Goal: Information Seeking & Learning: Check status

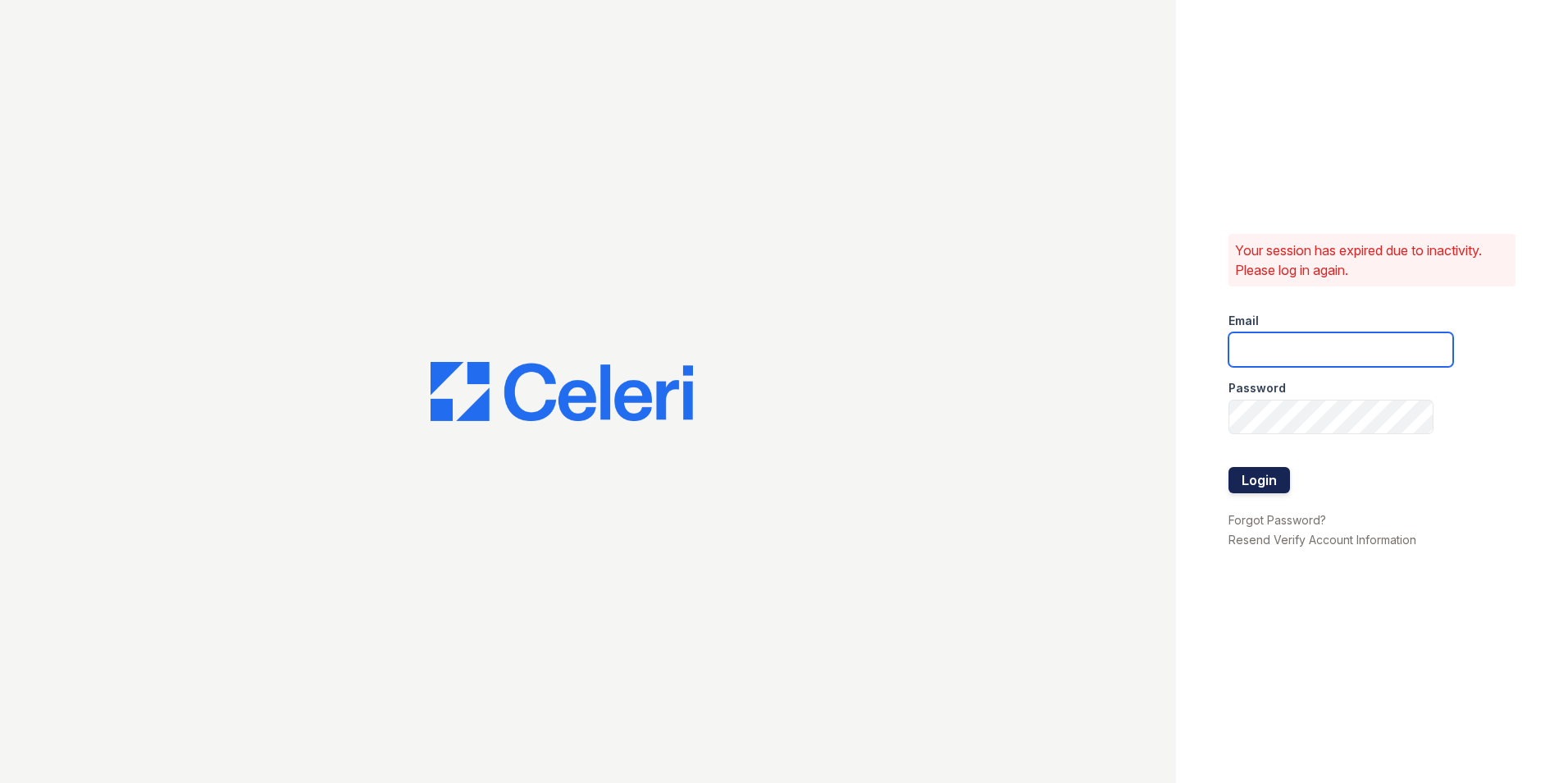
type input "marion.am@cafmanagement.com"
click at [1252, 478] on button "Login" at bounding box center [1259, 480] width 61 height 26
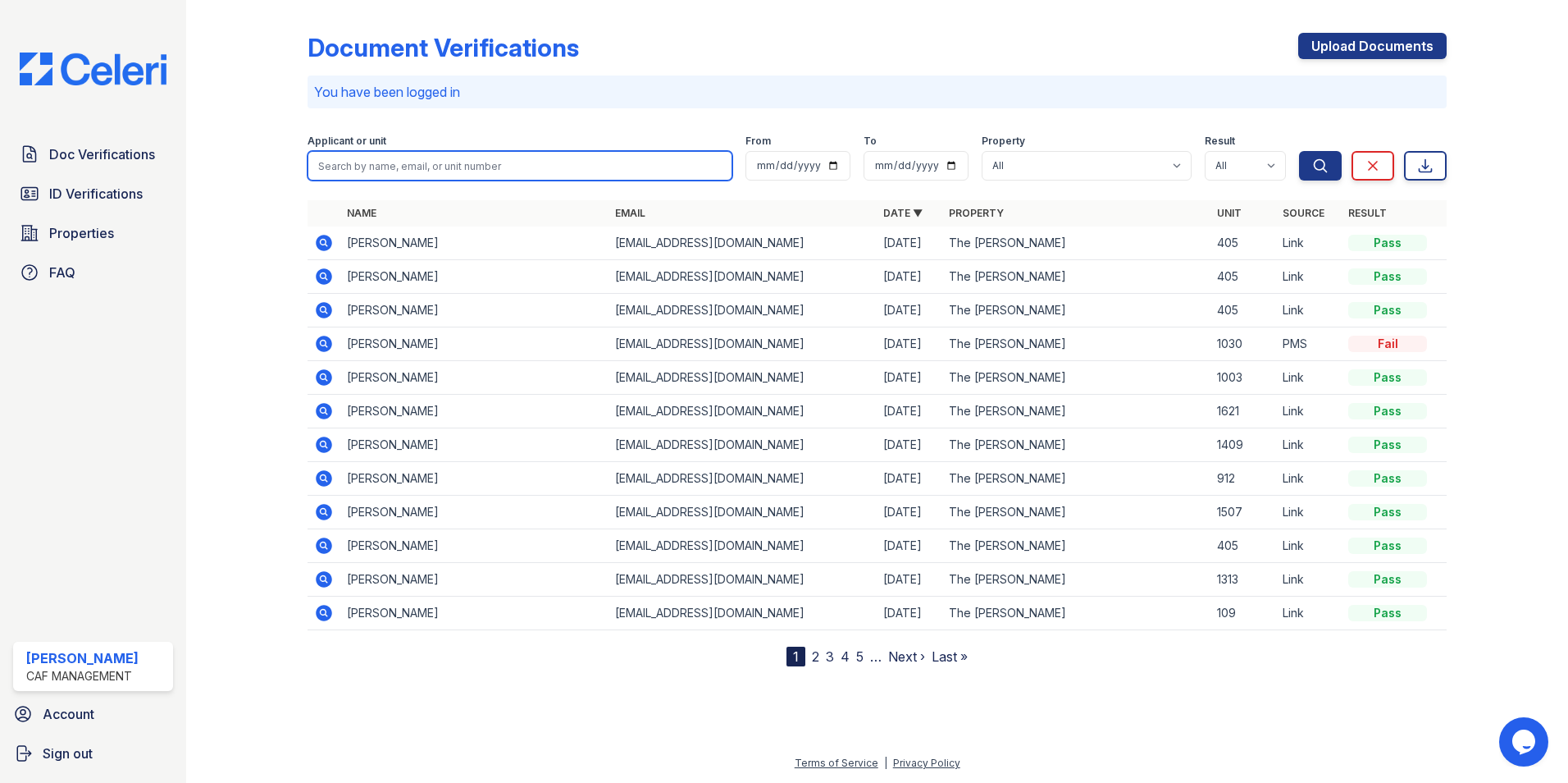
click at [342, 167] on input "search" at bounding box center [520, 165] width 425 height 30
type input "[PERSON_NAME]"
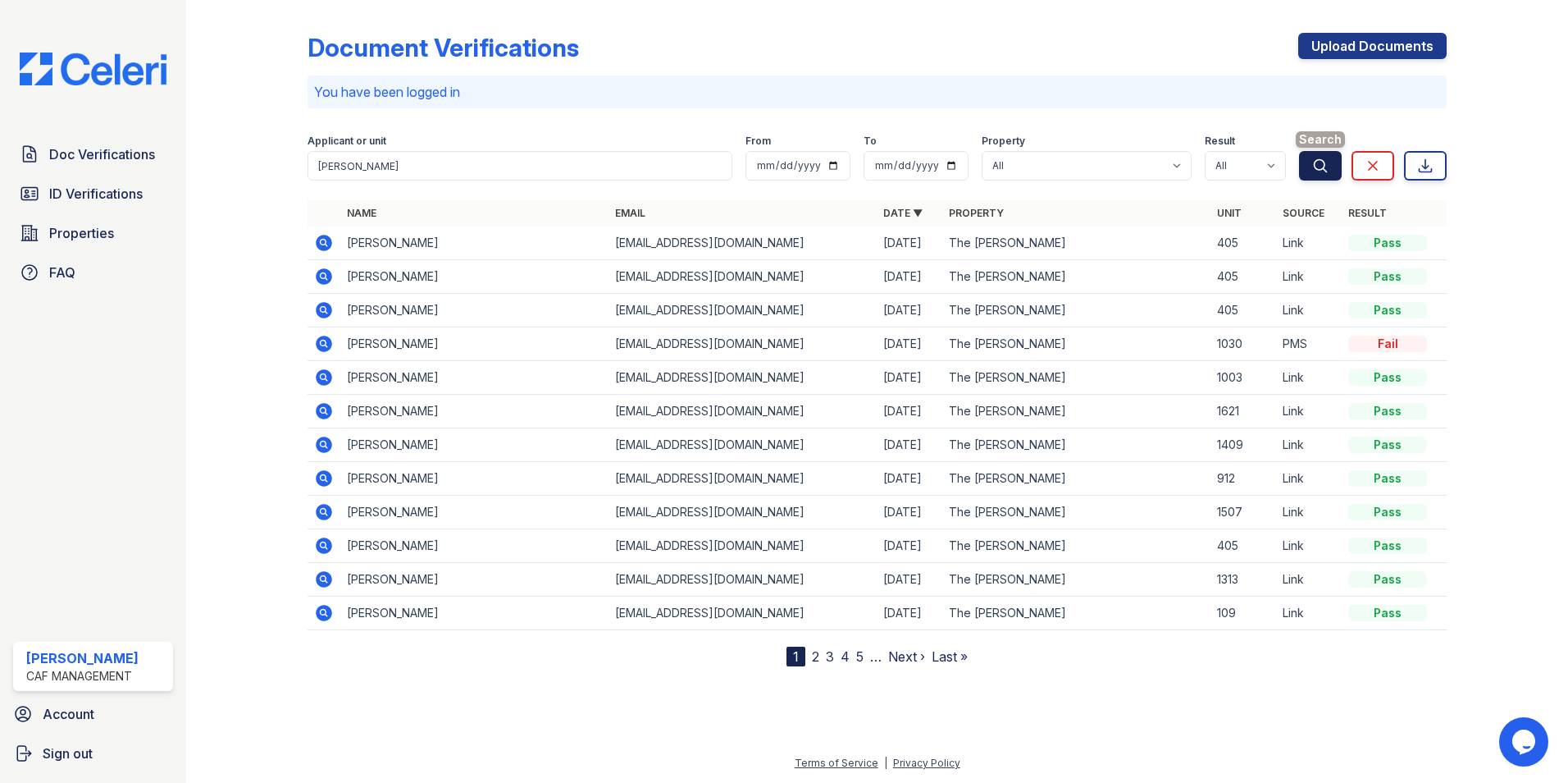
click at [1316, 167] on icon "submit" at bounding box center [1320, 165] width 16 height 16
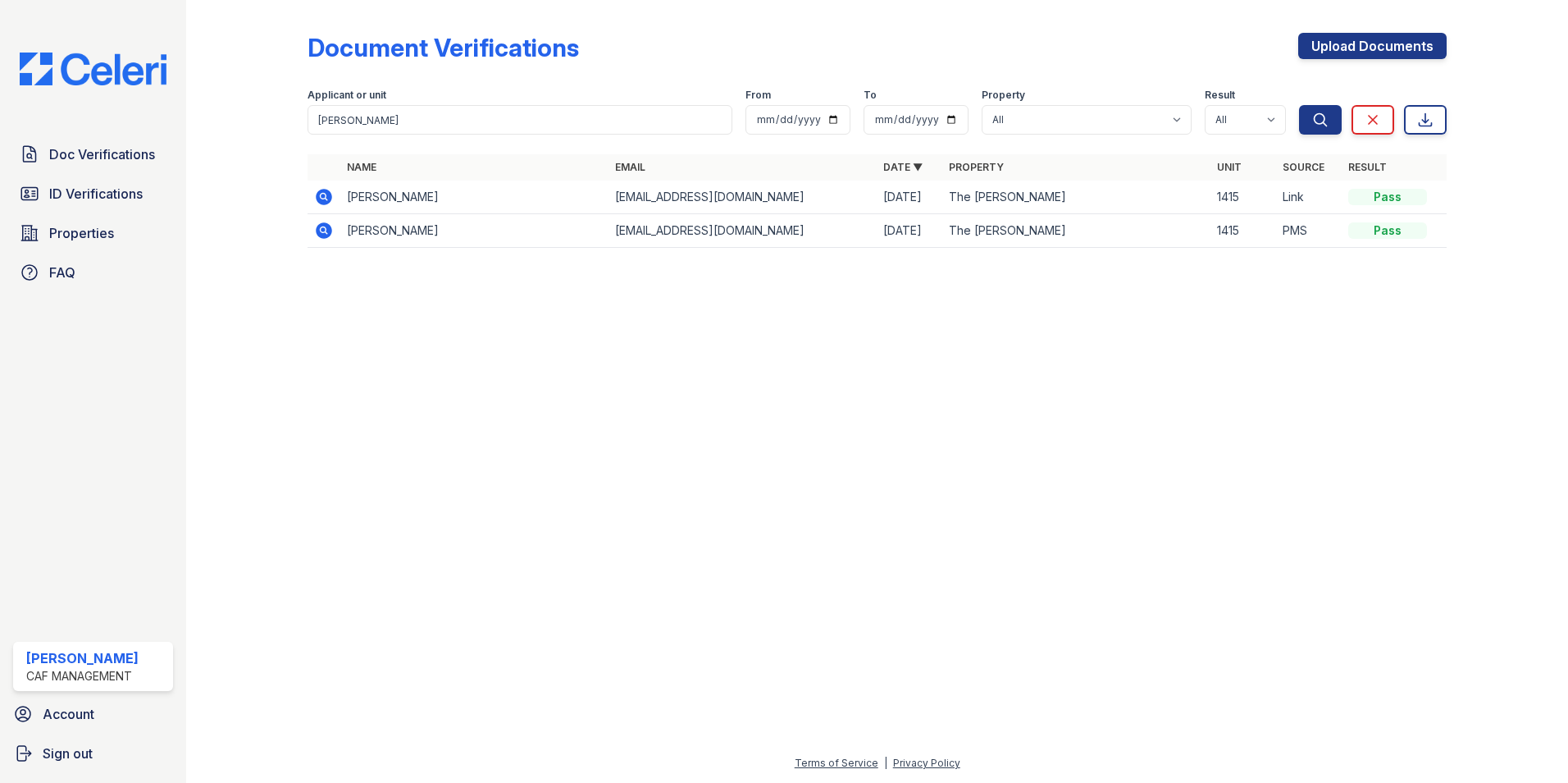
click at [323, 193] on icon at bounding box center [324, 197] width 20 height 20
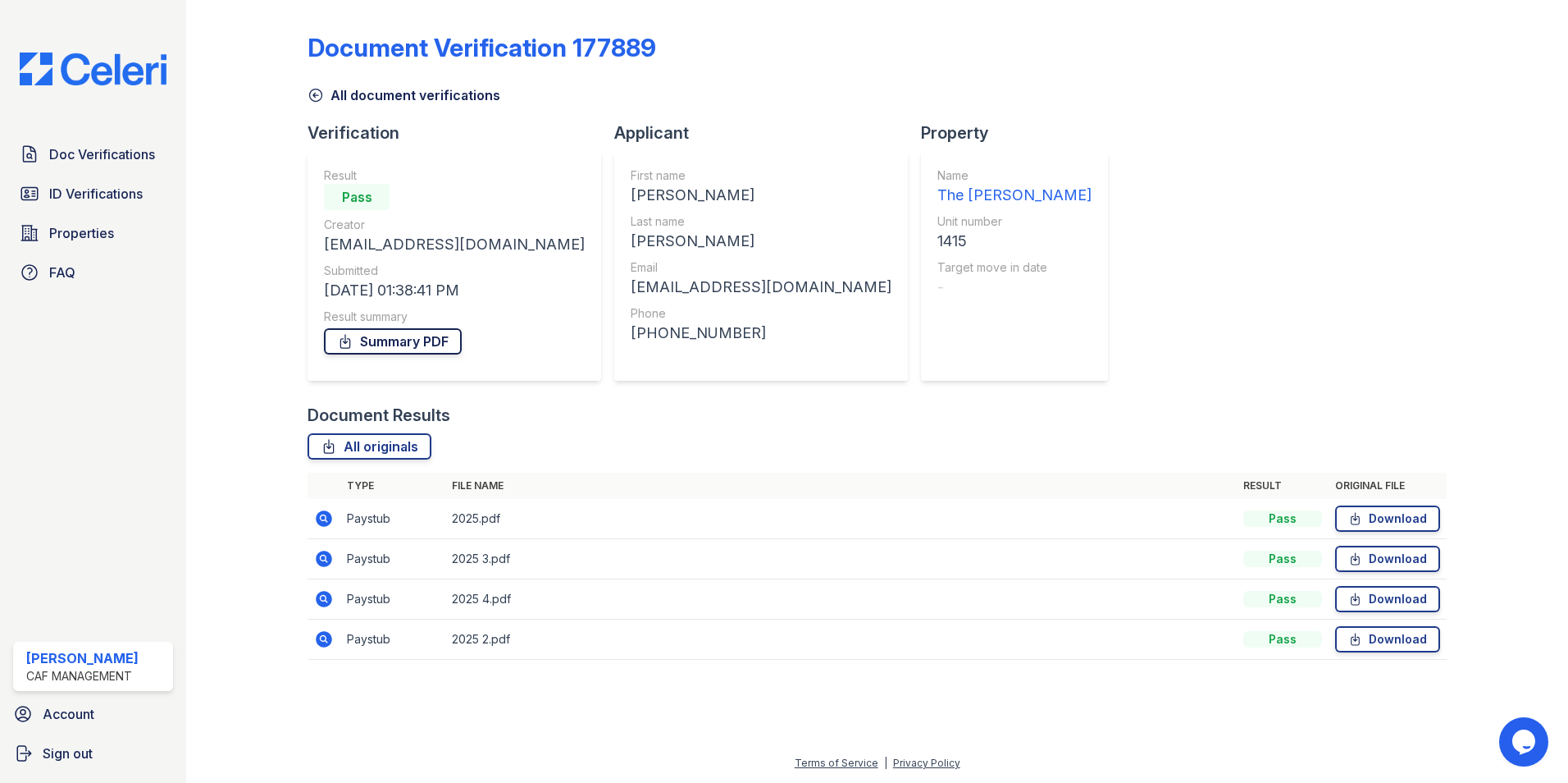
click at [400, 343] on link "Summary PDF" at bounding box center [393, 341] width 138 height 26
click at [1402, 519] on link "Download" at bounding box center [1387, 518] width 105 height 26
click at [1378, 556] on link "Download" at bounding box center [1387, 558] width 105 height 26
click at [1395, 598] on link "Download" at bounding box center [1387, 598] width 105 height 26
click at [1394, 638] on link "Download" at bounding box center [1387, 639] width 105 height 26
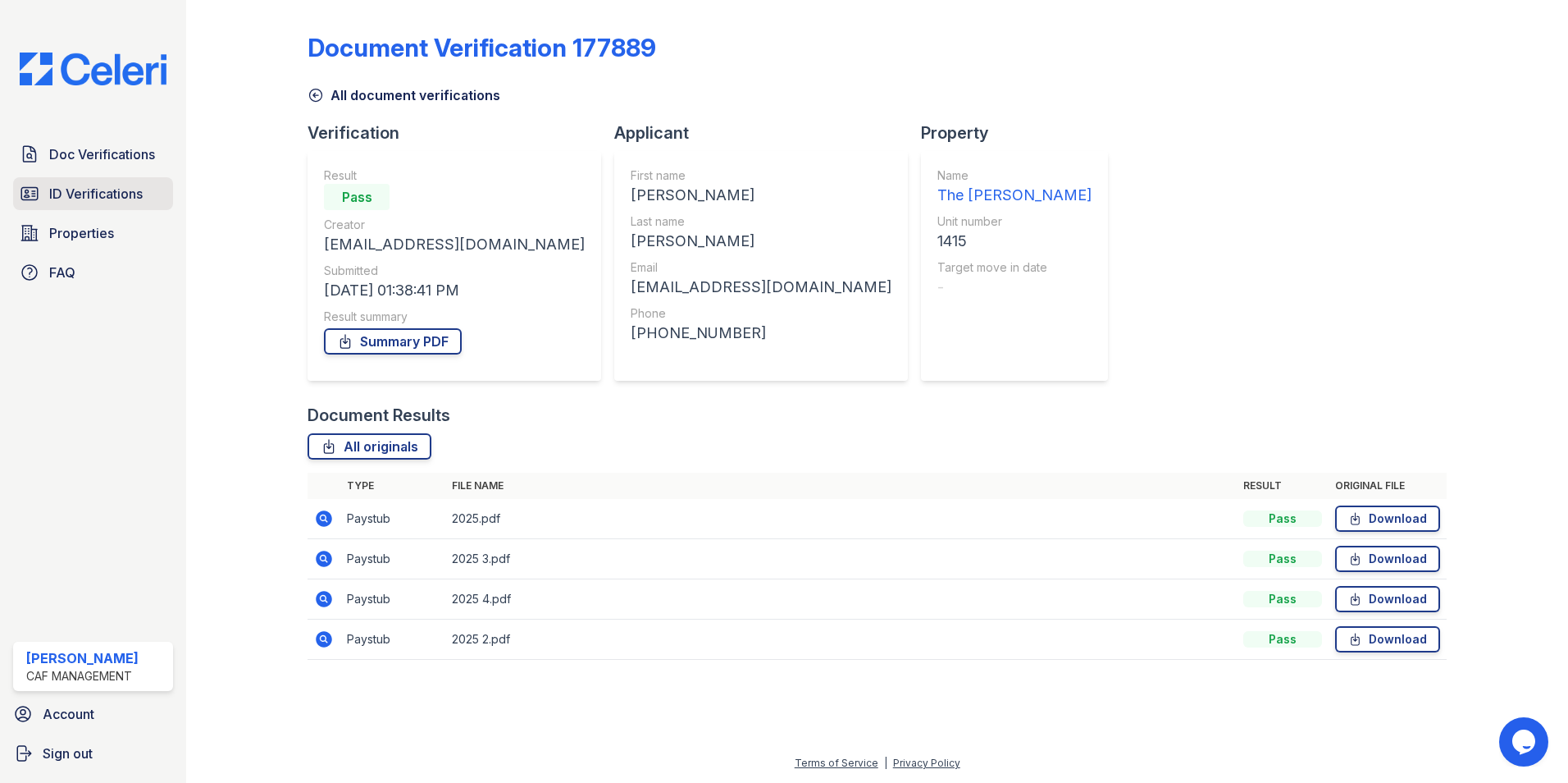
click at [78, 192] on span "ID Verifications" at bounding box center [96, 193] width 94 height 20
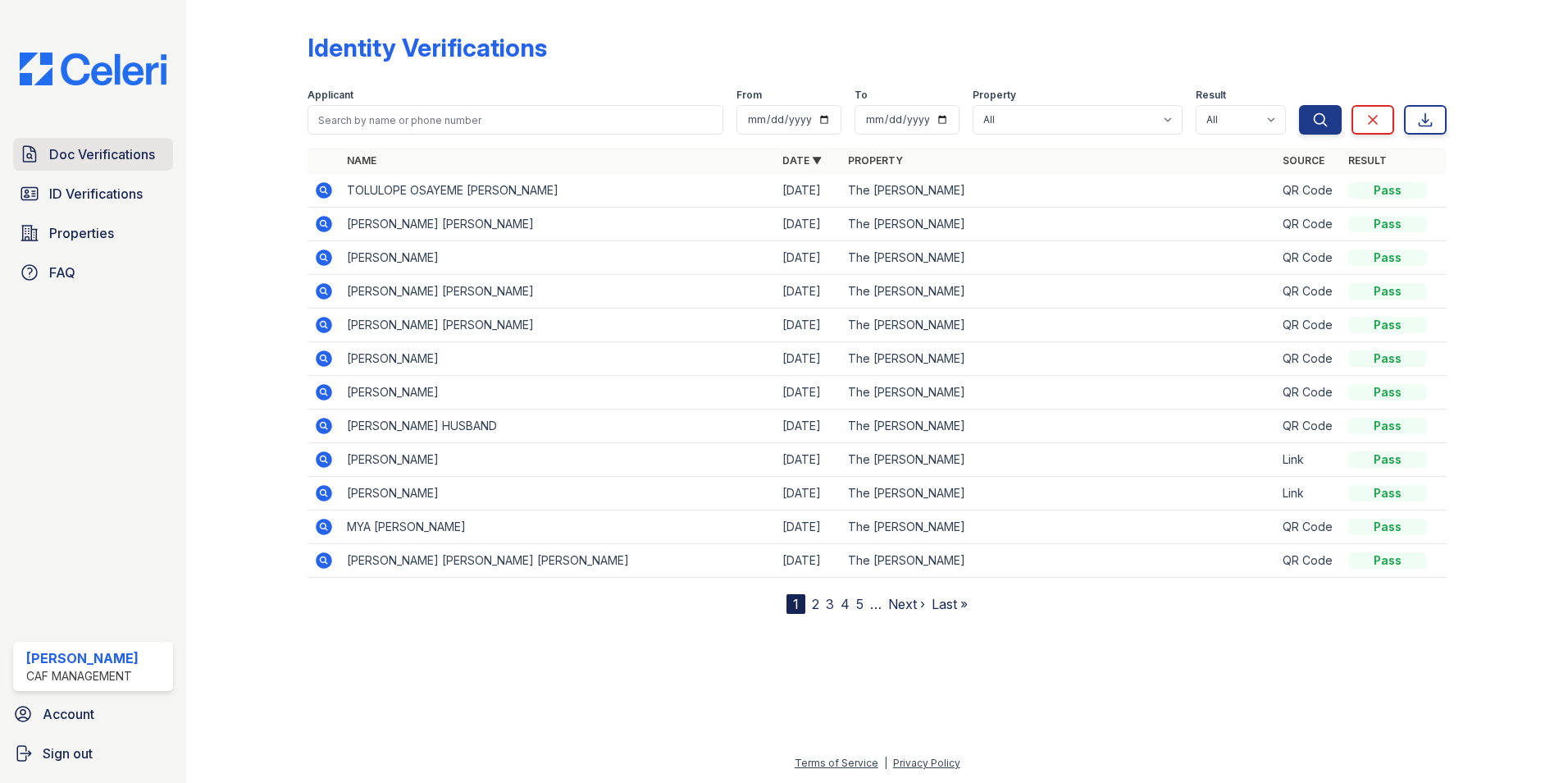
click at [86, 154] on span "Doc Verifications" at bounding box center [102, 153] width 106 height 20
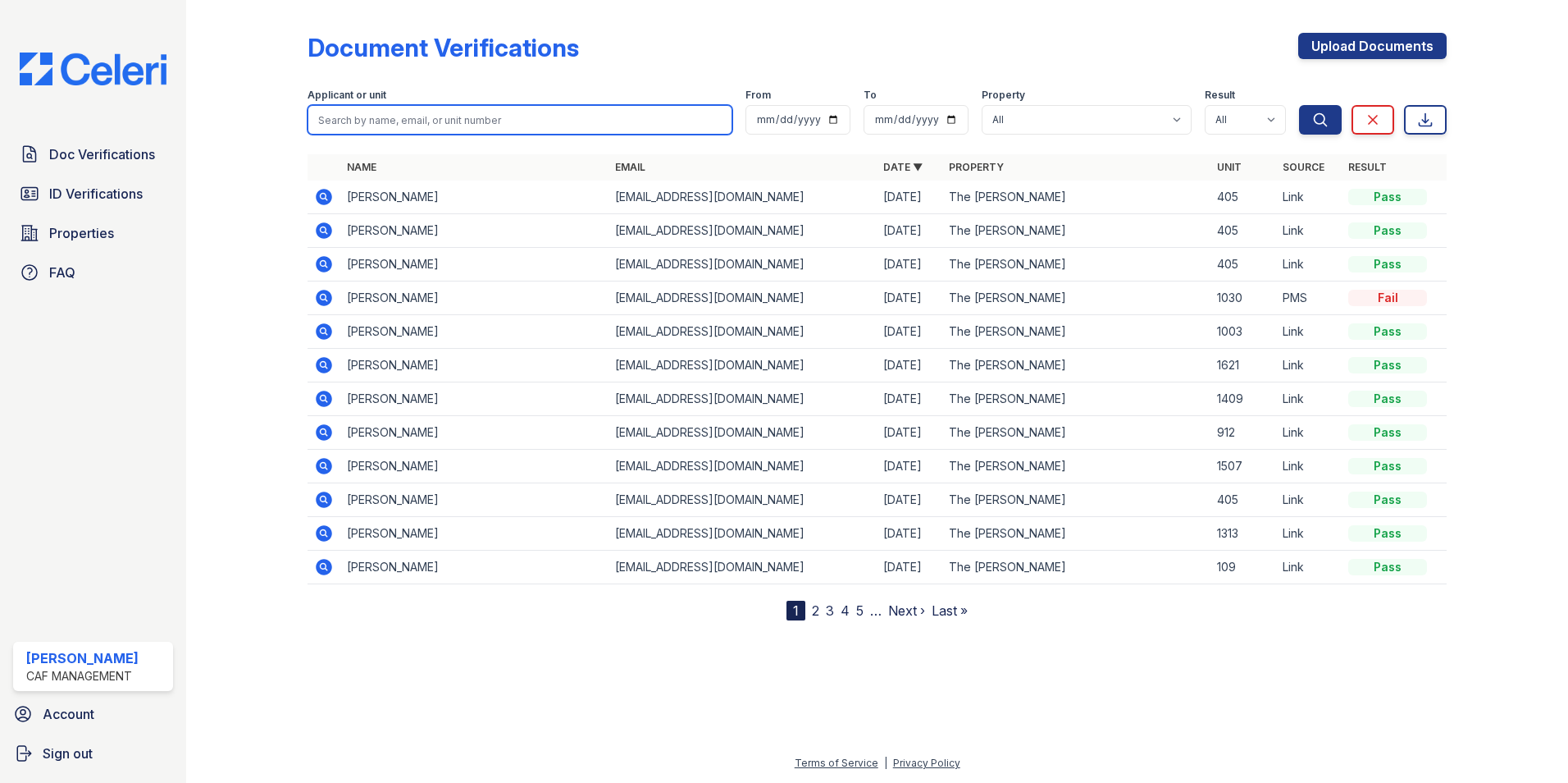
click at [340, 119] on input "search" at bounding box center [520, 119] width 425 height 30
type input "boles"
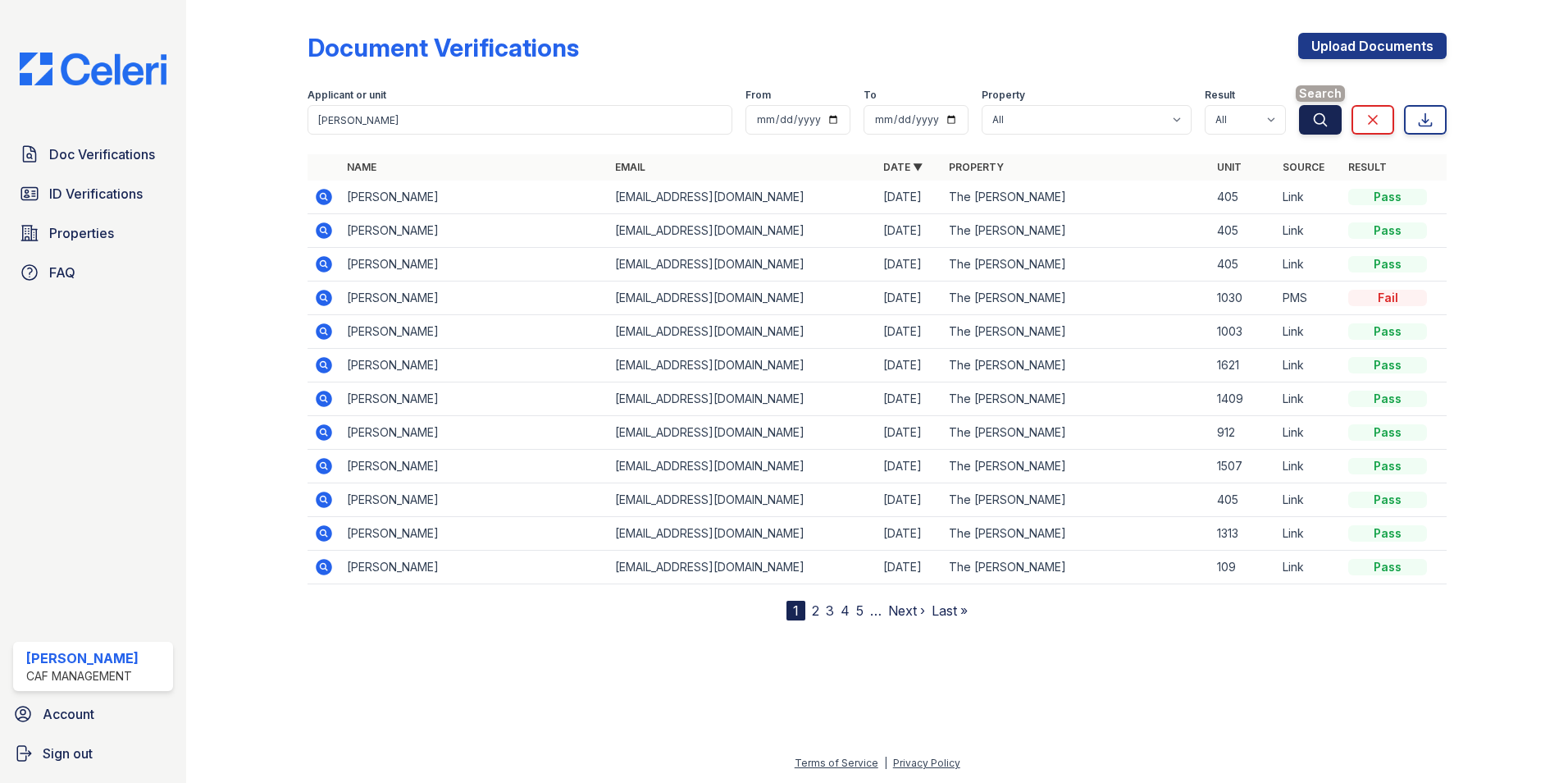
click at [1330, 120] on button "Search" at bounding box center [1320, 119] width 43 height 30
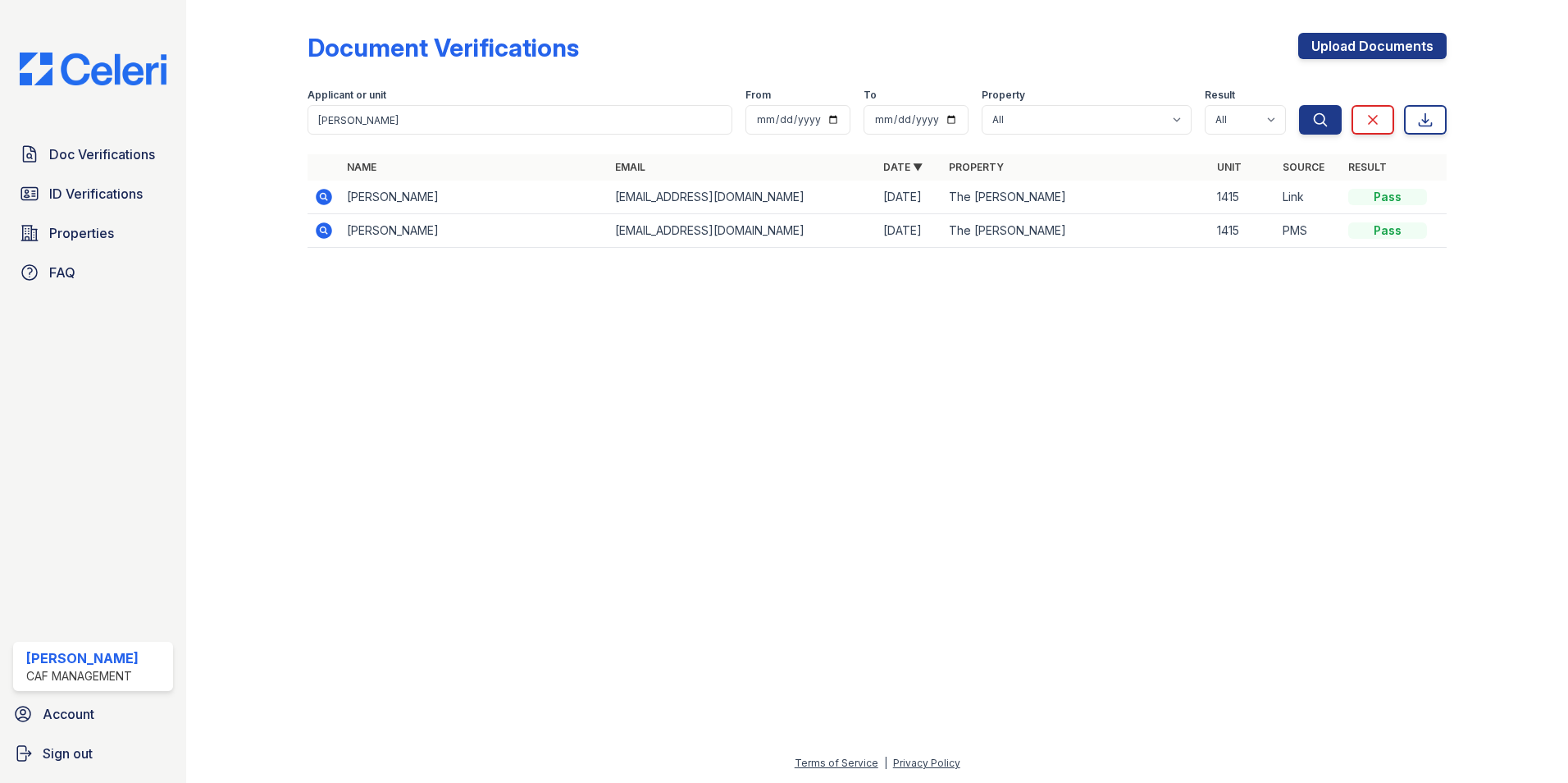
click at [325, 231] on icon at bounding box center [324, 230] width 20 height 20
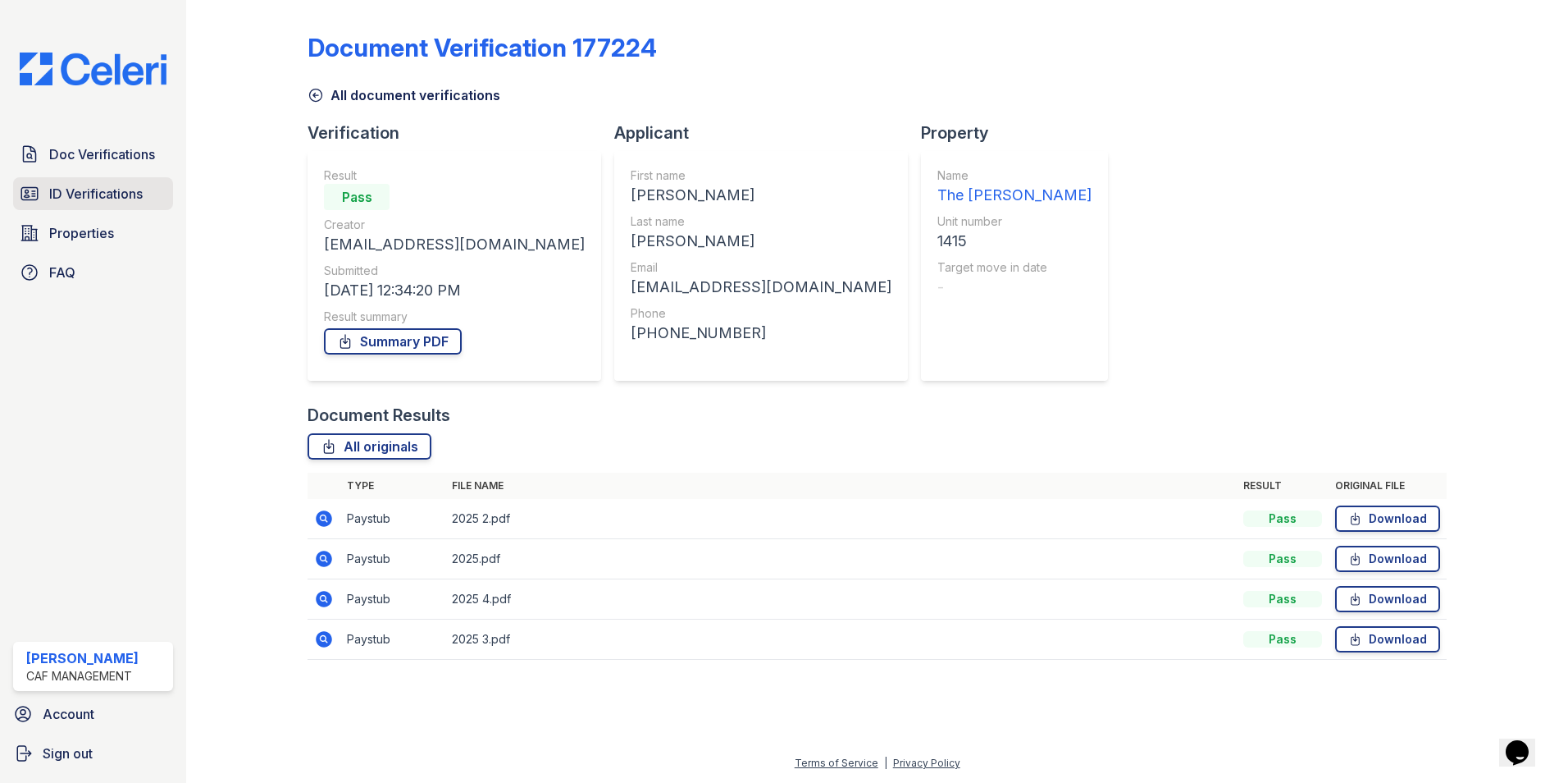
click at [71, 198] on span "ID Verifications" at bounding box center [96, 193] width 94 height 20
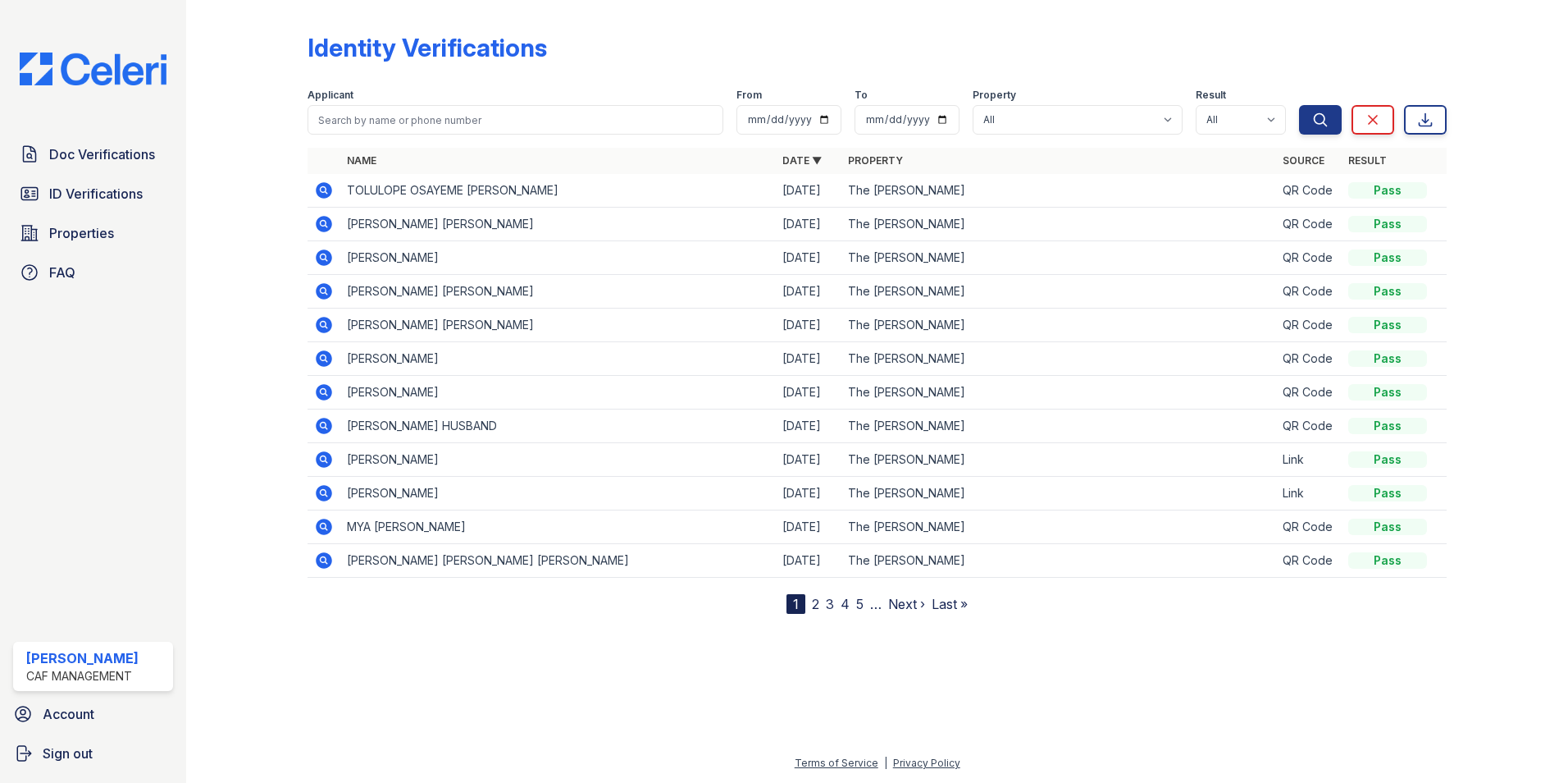
click at [416, 102] on div "Applicant" at bounding box center [515, 96] width 416 height 16
click at [415, 109] on input "search" at bounding box center [515, 119] width 416 height 30
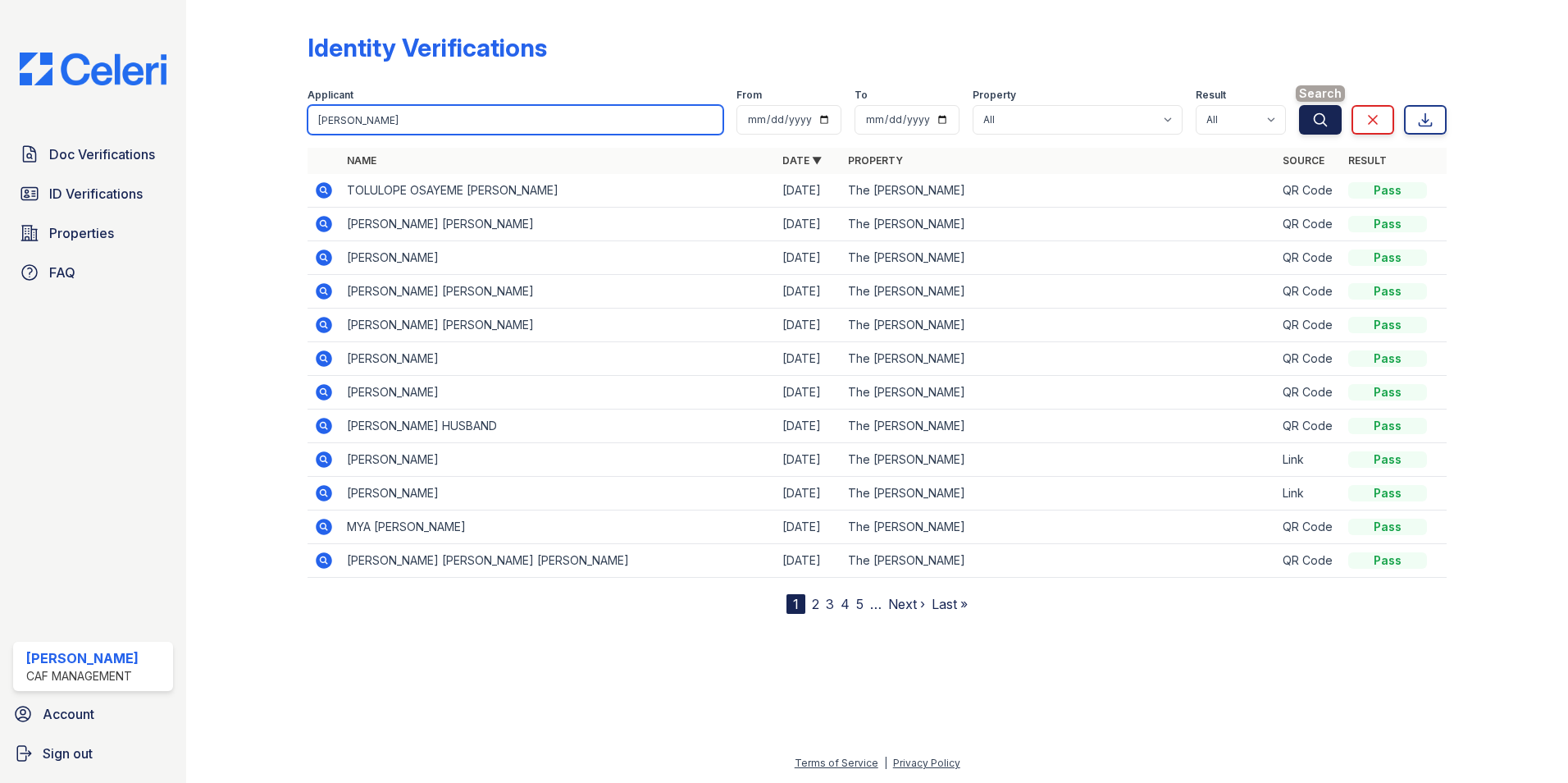
type input "boles"
click at [1326, 124] on icon "submit" at bounding box center [1320, 119] width 16 height 16
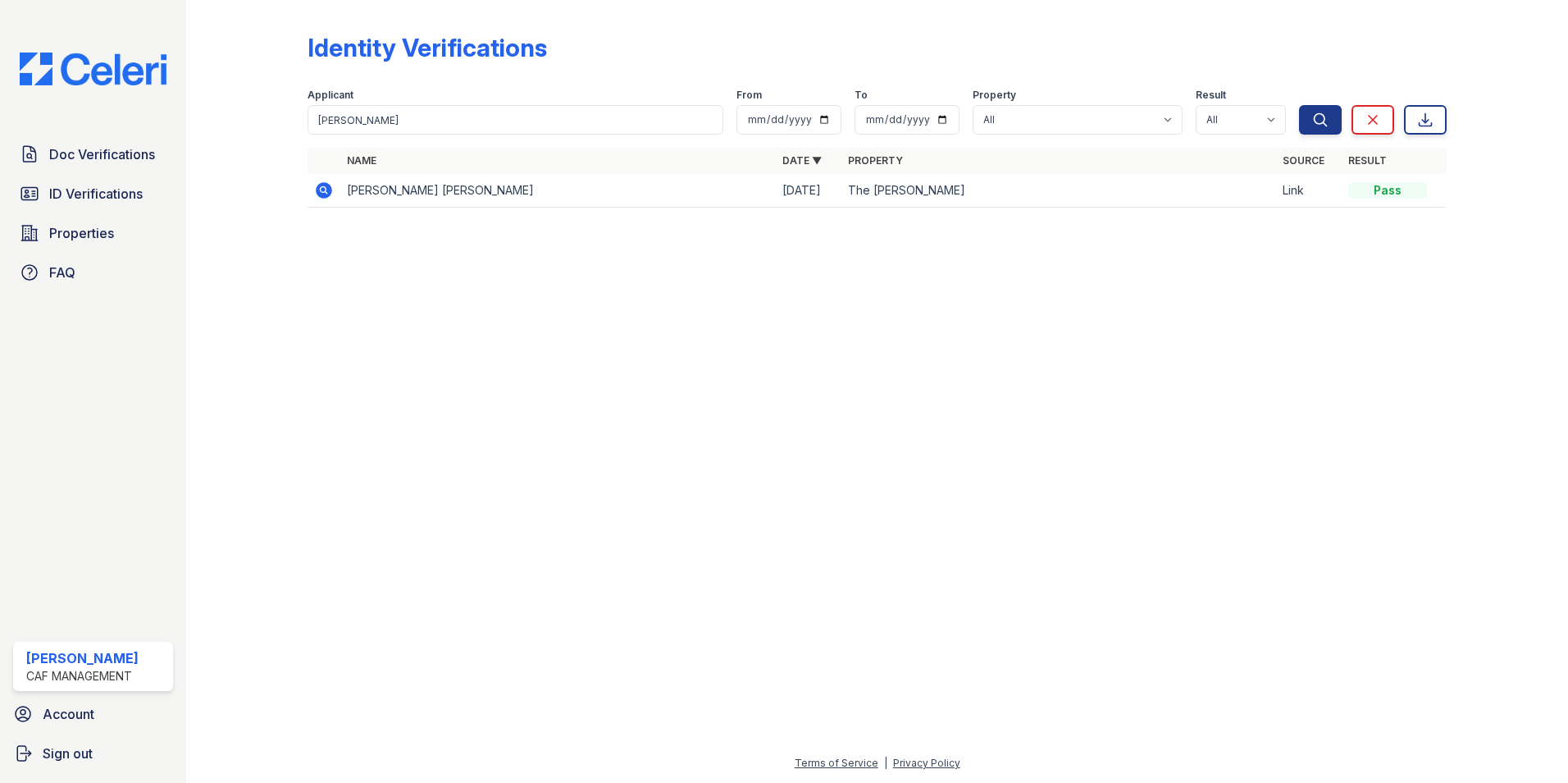
click at [320, 192] on icon at bounding box center [324, 190] width 16 height 16
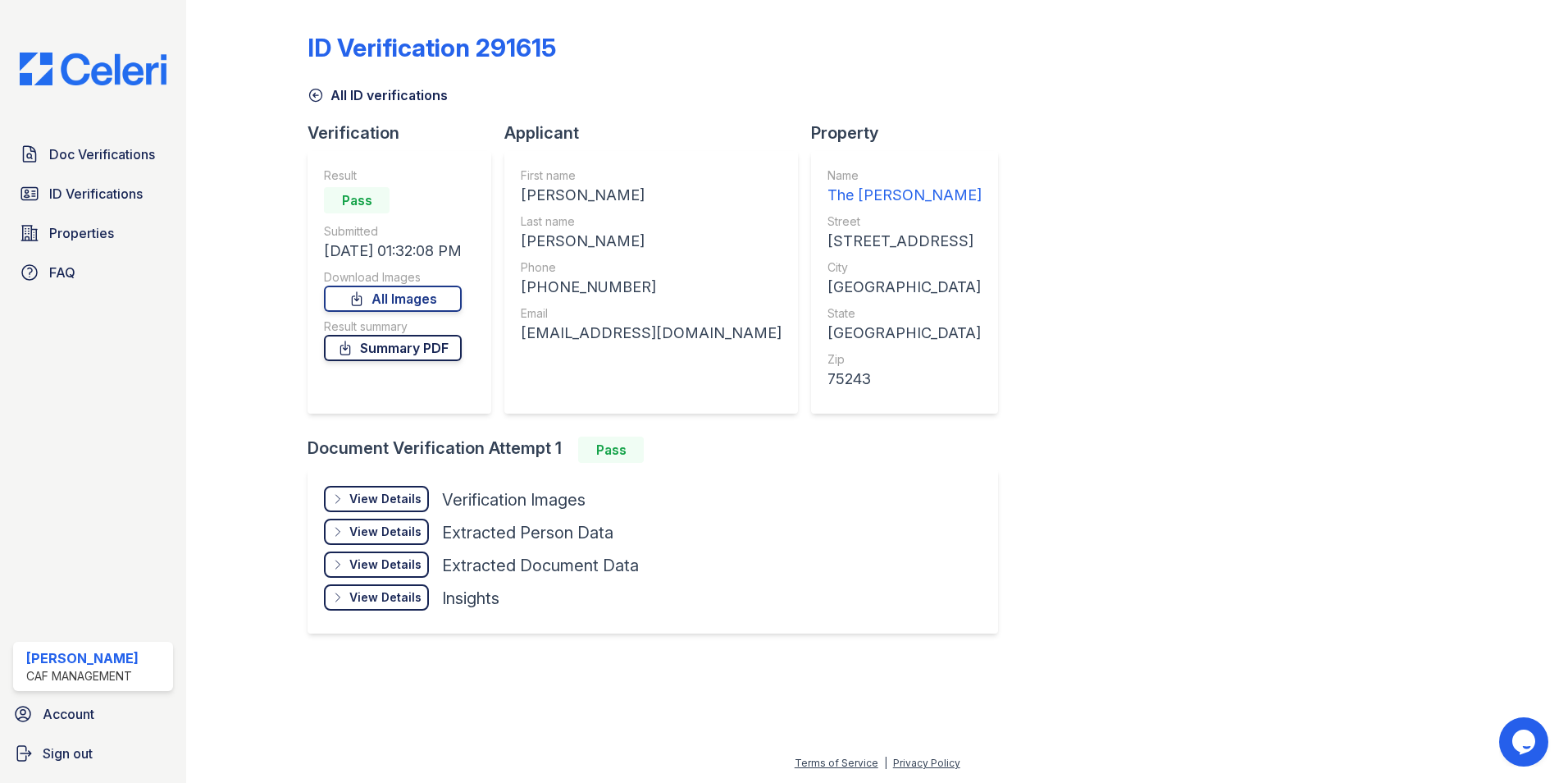
click at [385, 343] on link "Summary PDF" at bounding box center [393, 348] width 138 height 26
click at [368, 500] on div "View Details" at bounding box center [385, 498] width 72 height 16
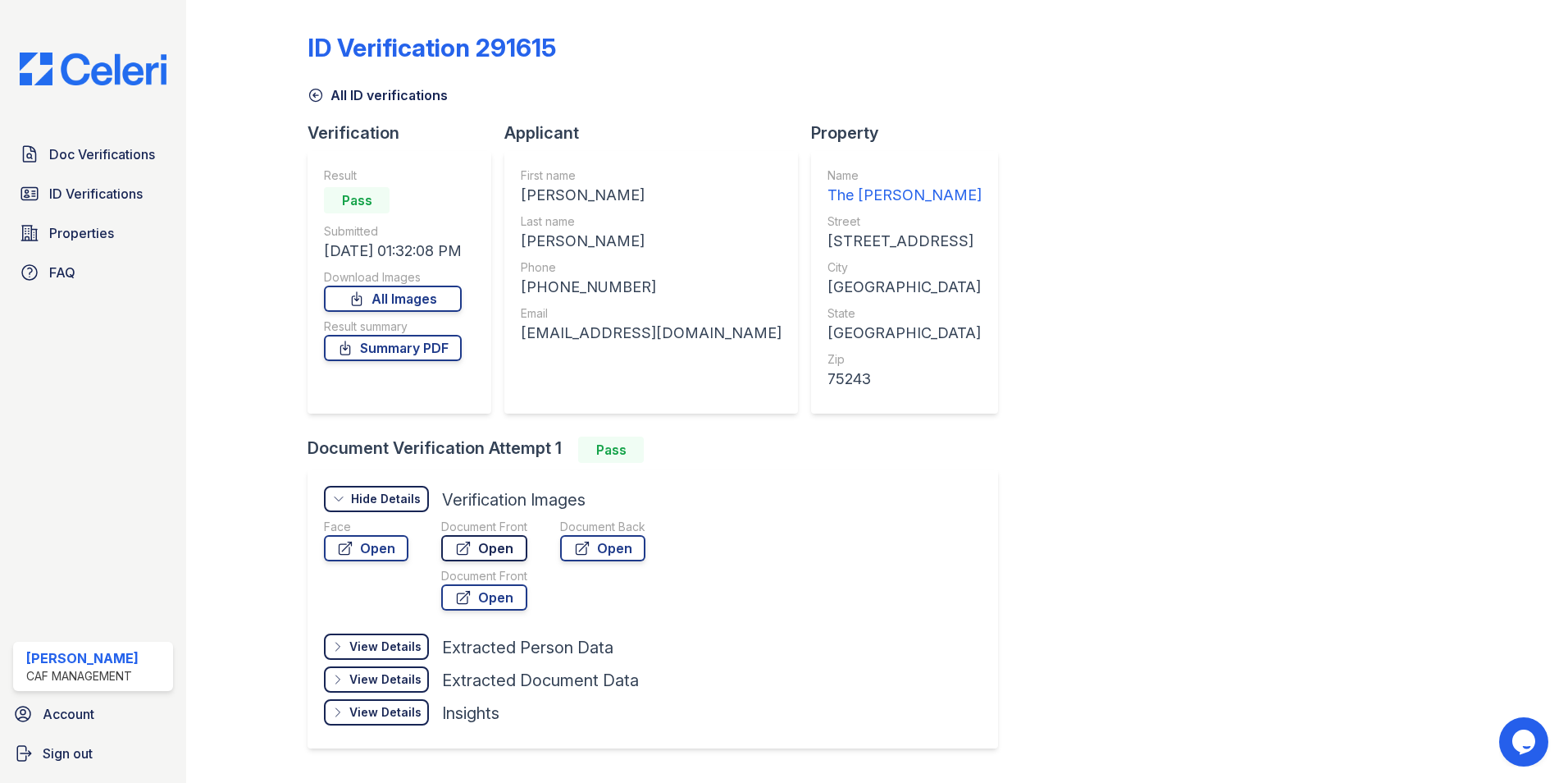
click at [488, 548] on link "Open" at bounding box center [484, 548] width 86 height 26
